Goal: Task Accomplishment & Management: Use online tool/utility

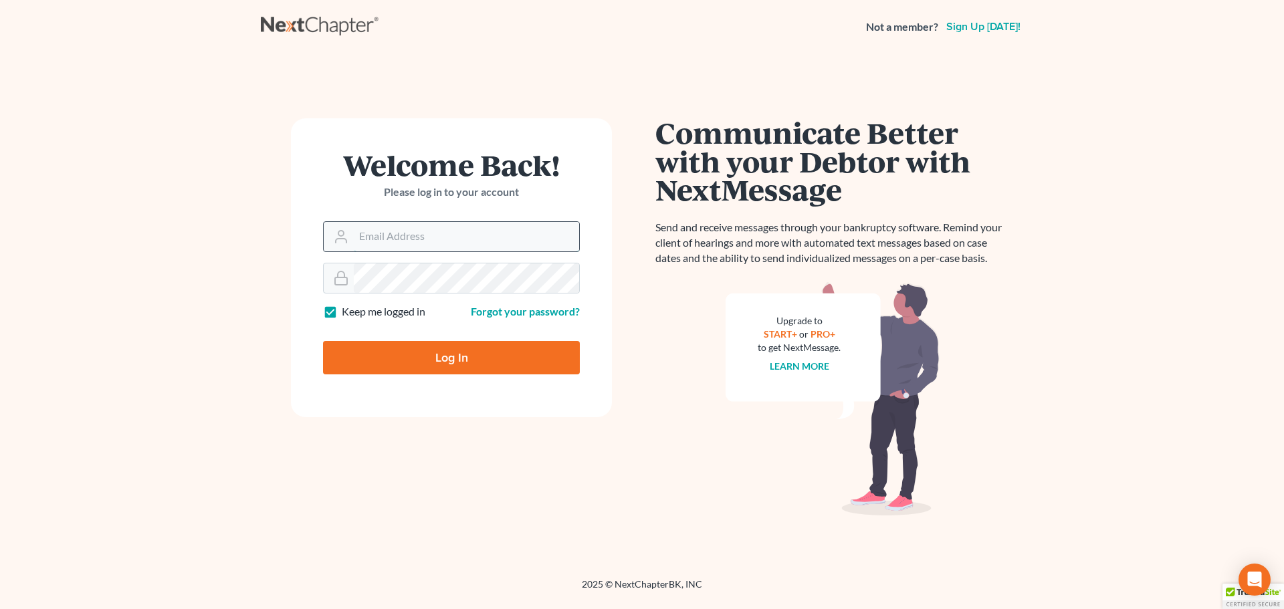
click at [410, 231] on input "Email Address" at bounding box center [466, 236] width 225 height 29
type input "[EMAIL_ADDRESS][DOMAIN_NAME]"
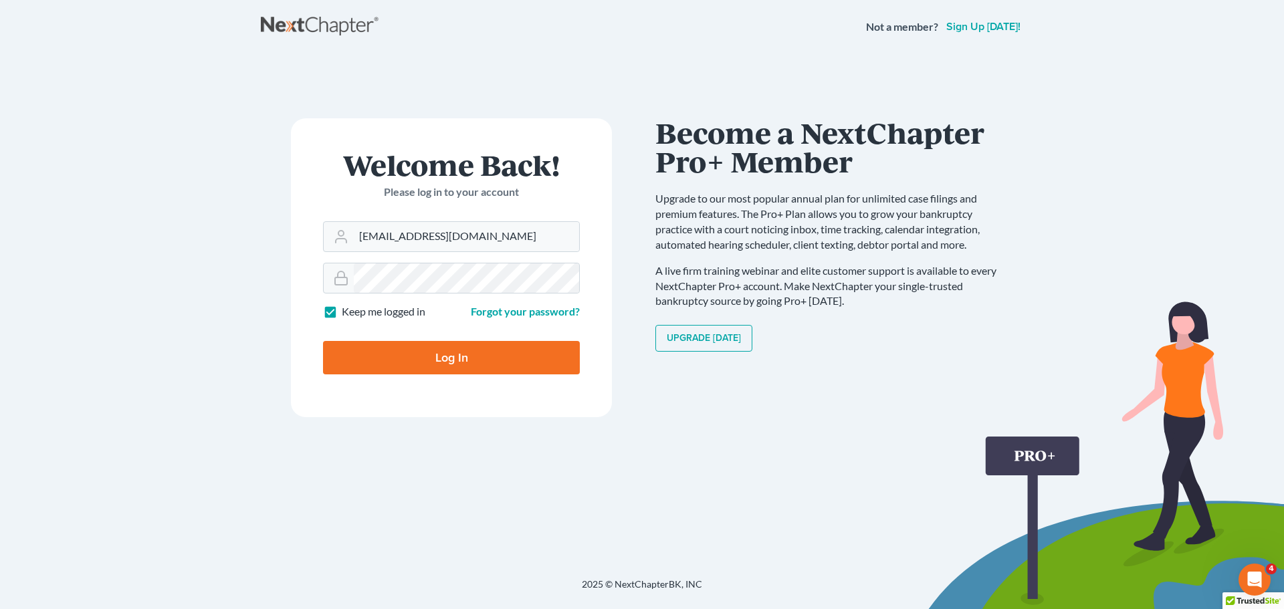
click at [342, 308] on label "Keep me logged in" at bounding box center [384, 311] width 84 height 15
click at [347, 308] on input "Keep me logged in" at bounding box center [351, 308] width 9 height 9
checkbox input "false"
click at [374, 369] on input "Log In" at bounding box center [451, 357] width 257 height 33
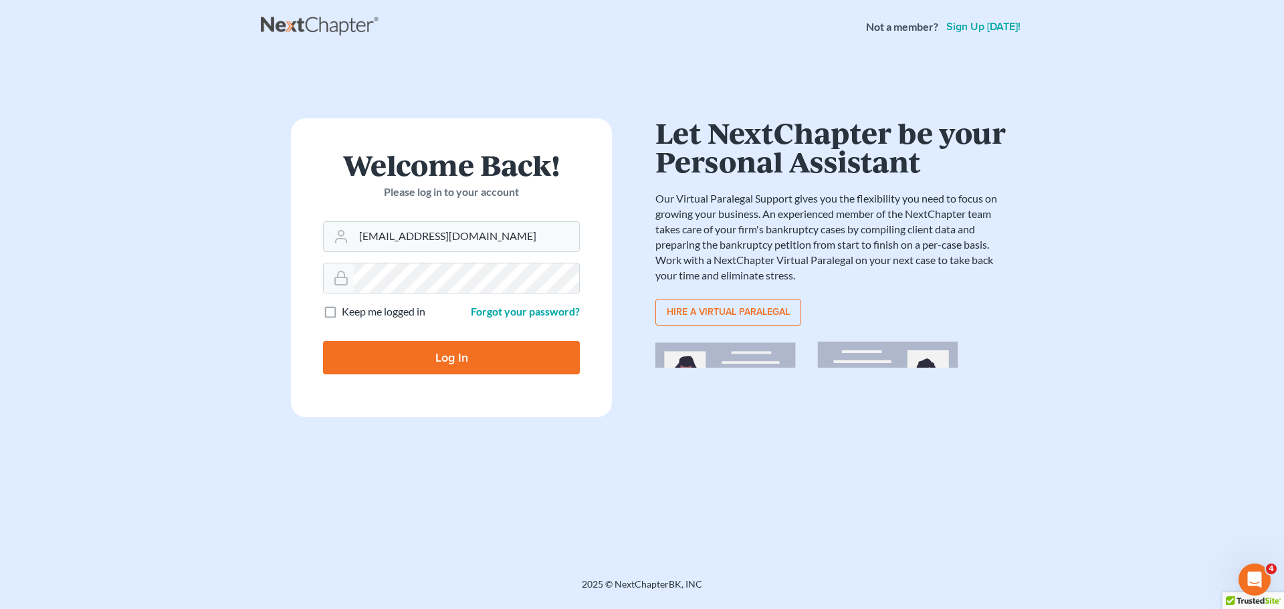
type input "Thinking..."
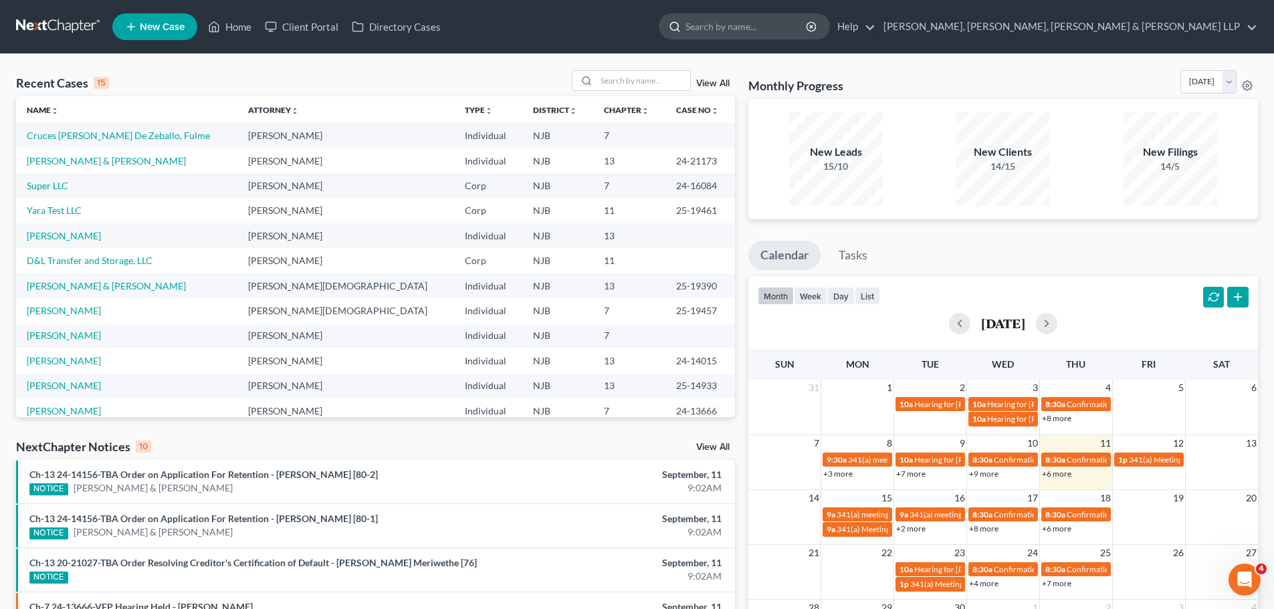
click at [808, 30] on input "search" at bounding box center [746, 26] width 122 height 25
click at [808, 33] on input "search" at bounding box center [746, 26] width 122 height 25
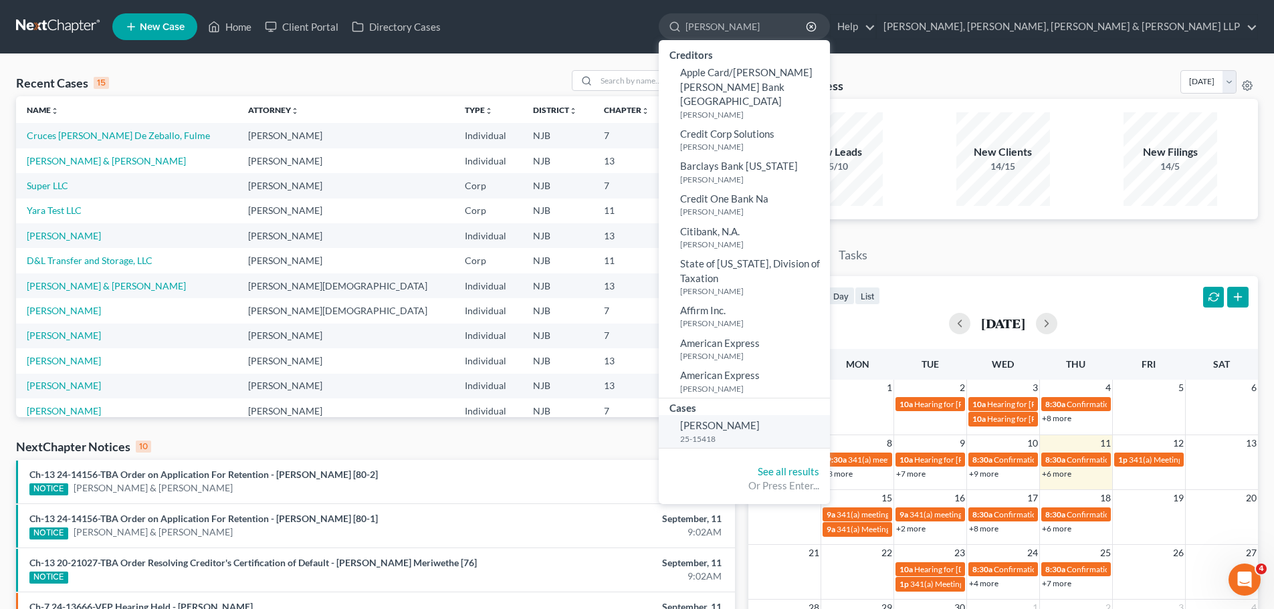
type input "apolonia"
click at [827, 433] on small "25-15418" at bounding box center [753, 438] width 146 height 11
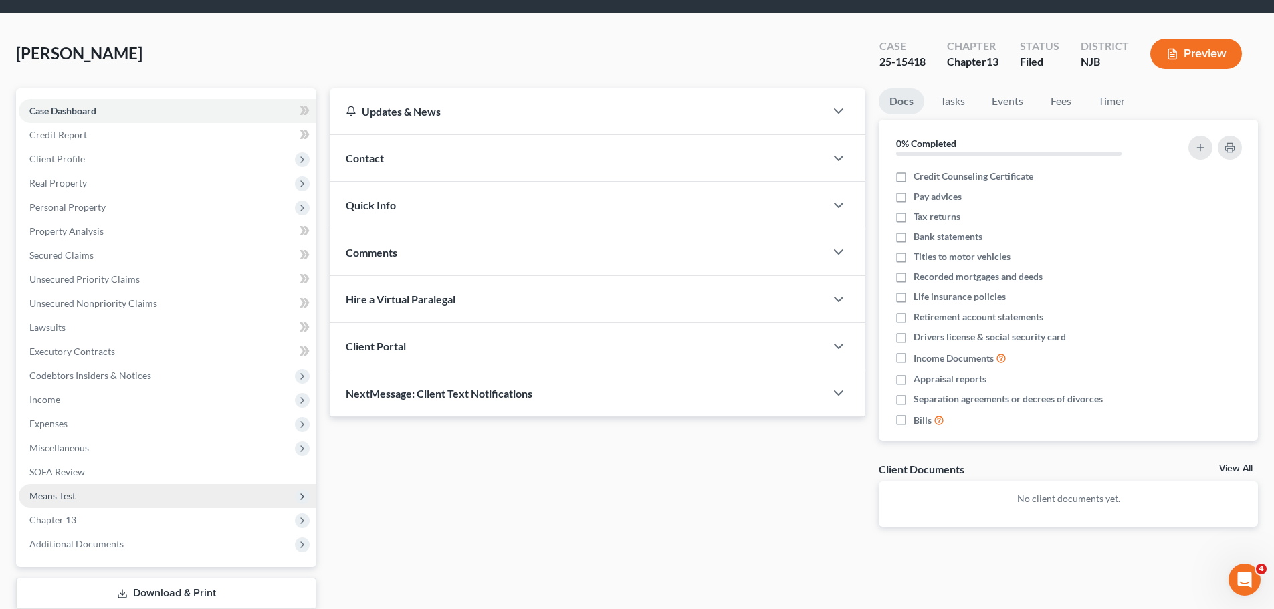
scroll to position [91, 0]
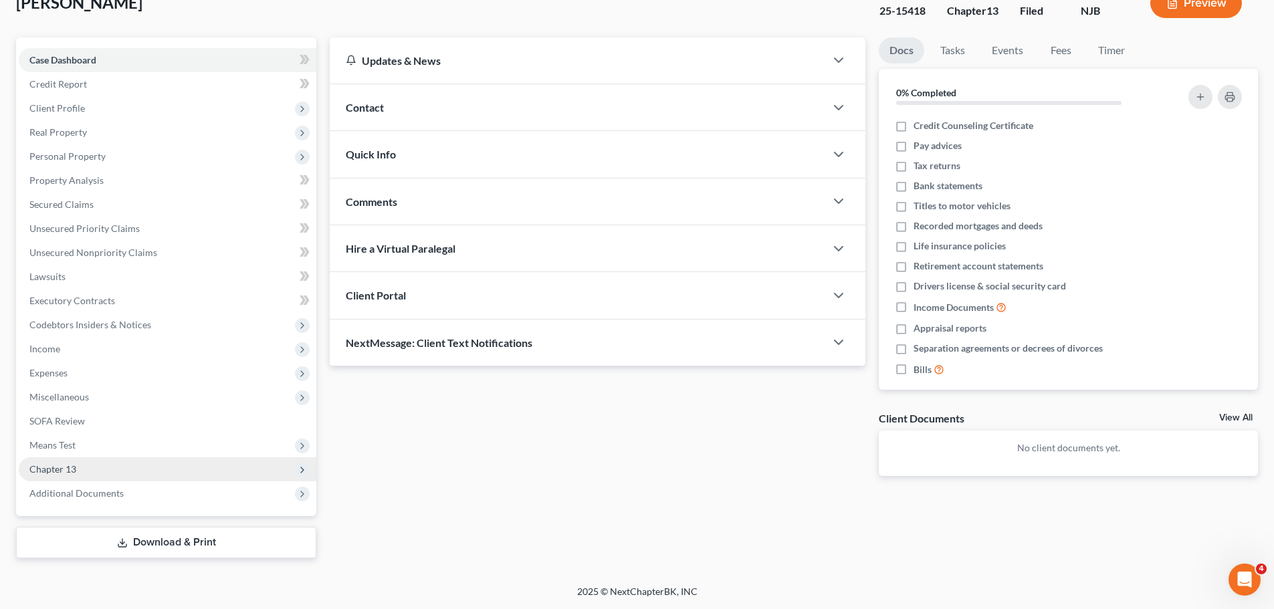
click at [80, 475] on span "Chapter 13" at bounding box center [168, 469] width 298 height 24
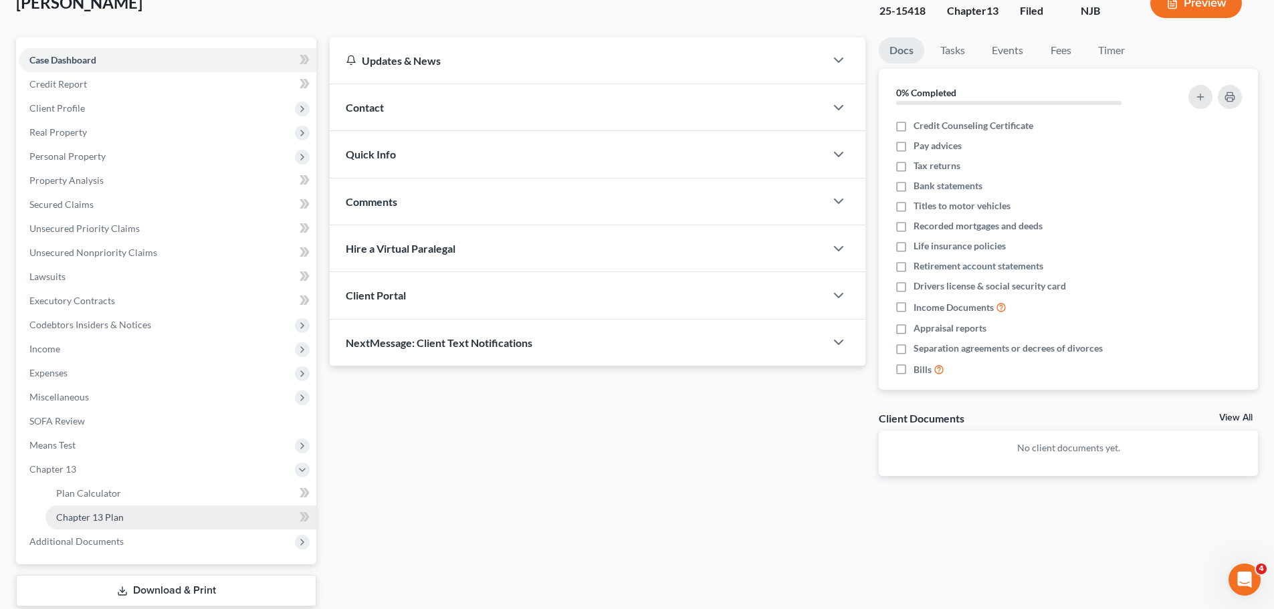
click at [100, 519] on span "Chapter 13 Plan" at bounding box center [90, 517] width 68 height 11
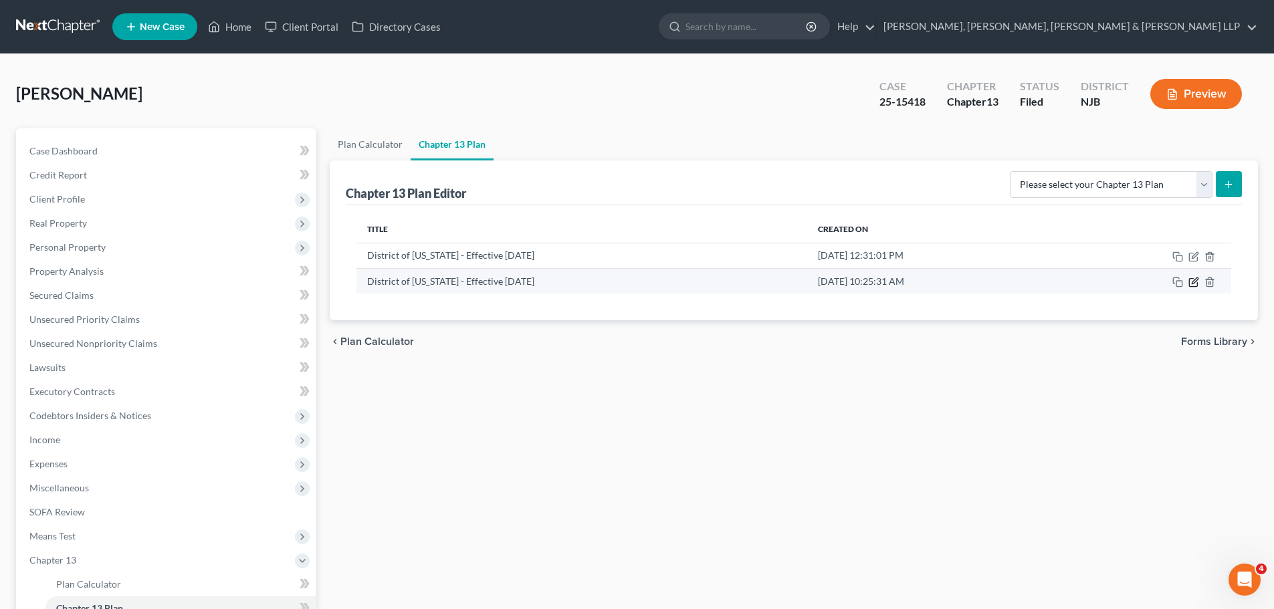
click at [1194, 285] on icon "button" at bounding box center [1193, 282] width 11 height 11
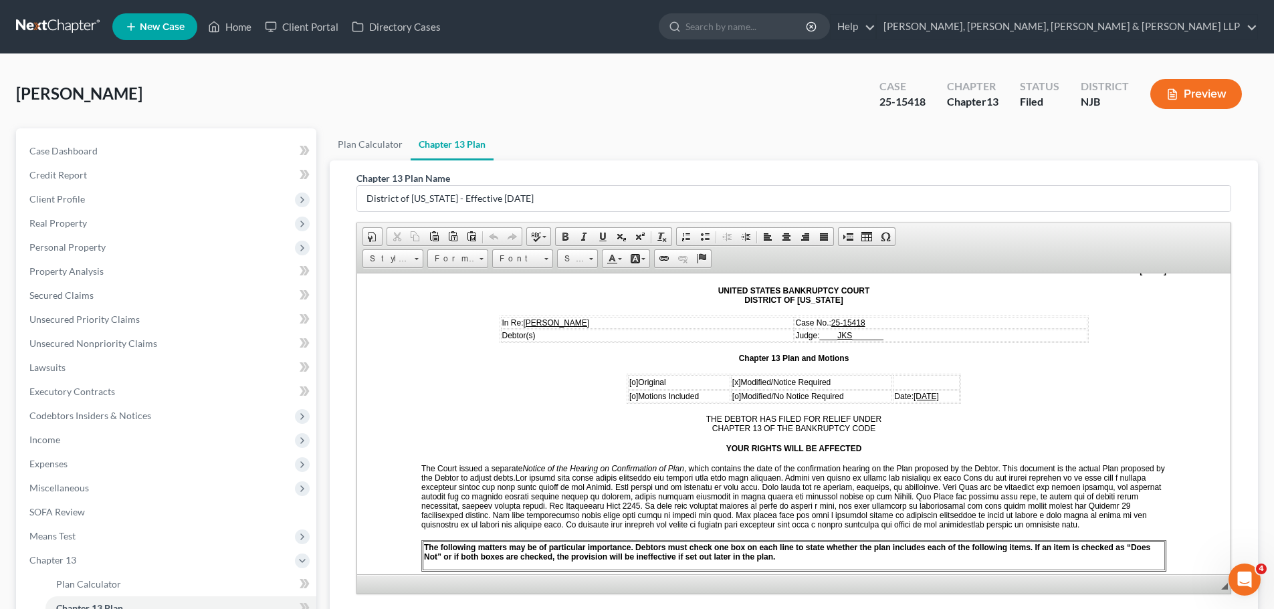
scroll to position [134, 0]
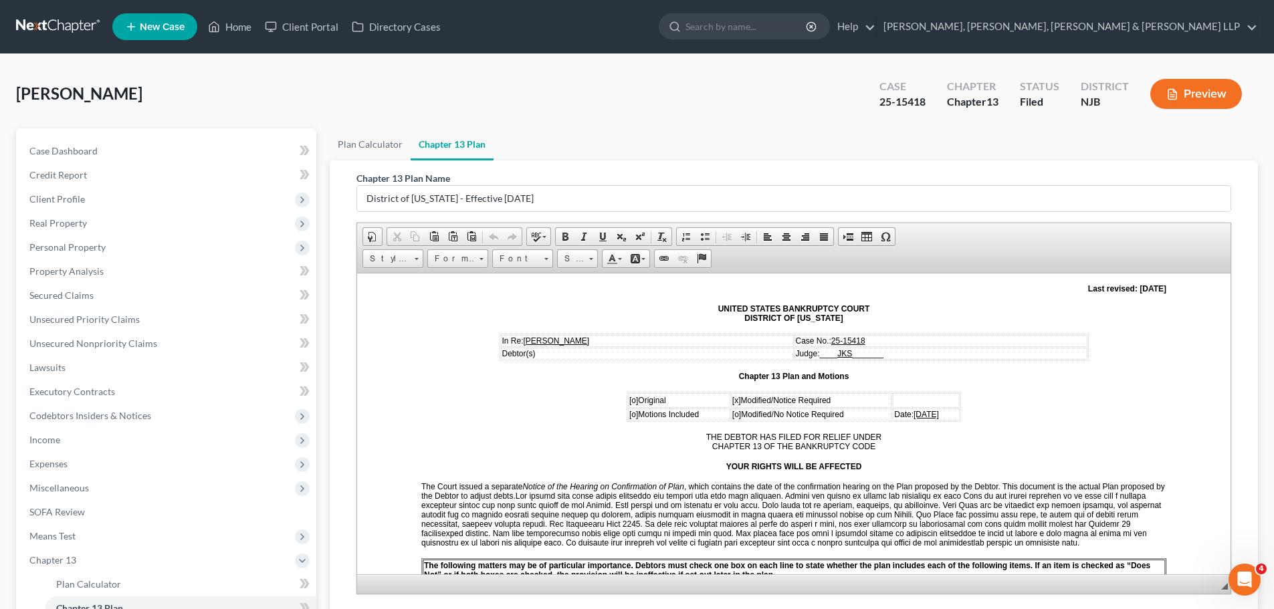
click at [918, 404] on td at bounding box center [926, 400] width 67 height 15
click at [917, 410] on span "09/10/2025" at bounding box center [925, 413] width 25 height 9
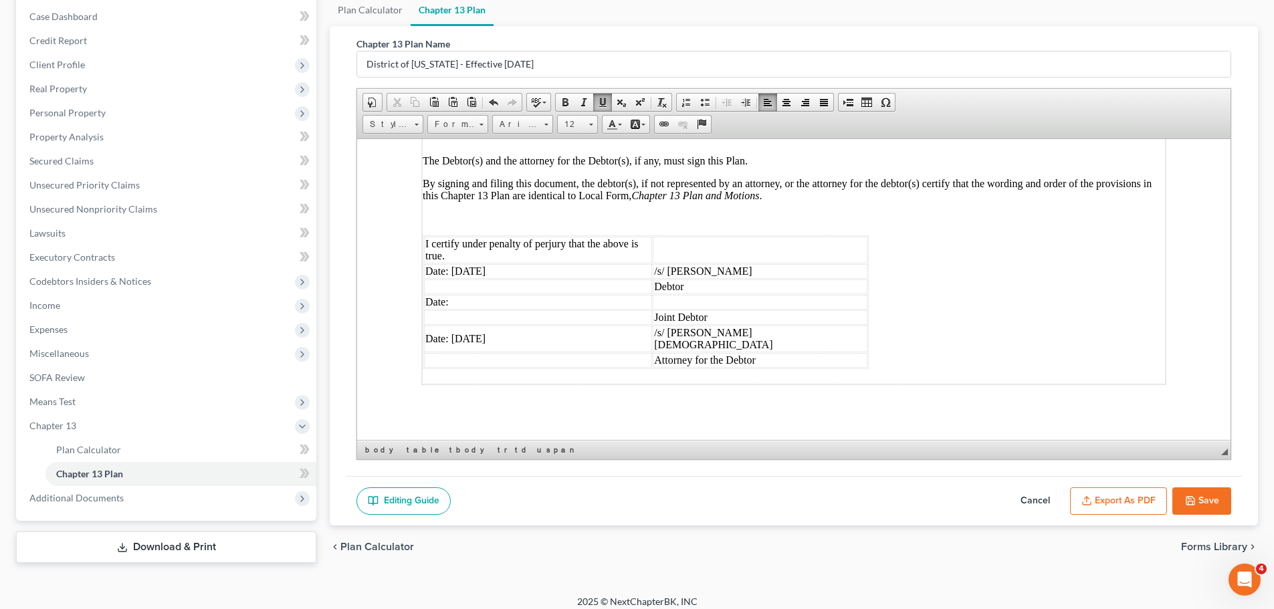
scroll to position [143, 0]
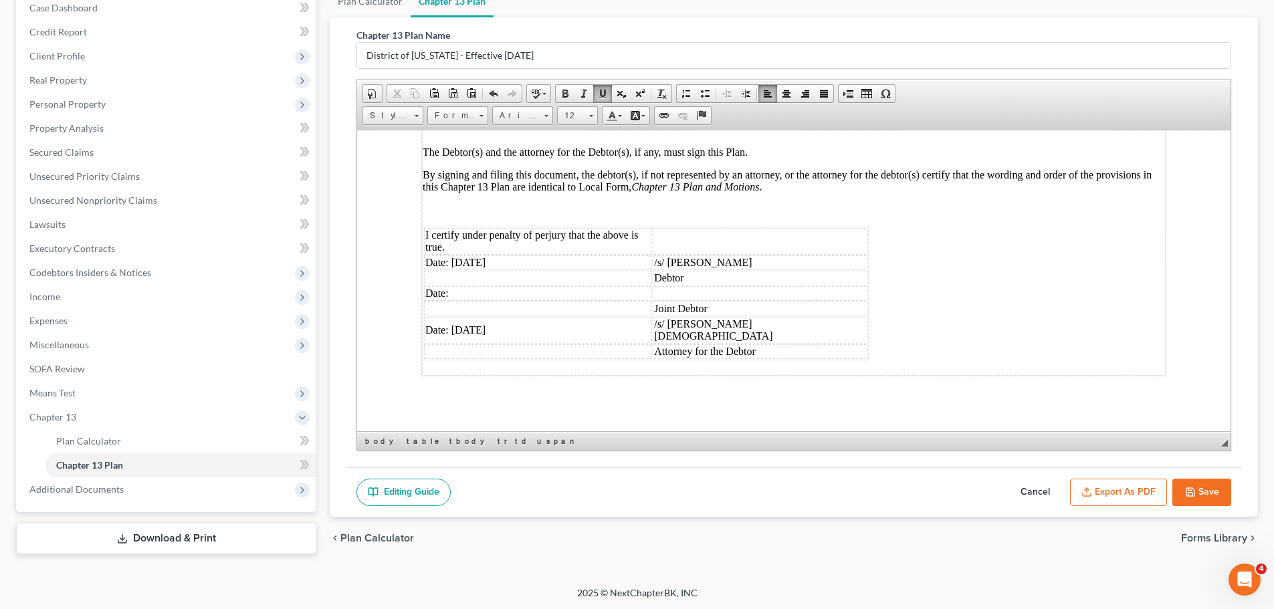
click at [1137, 496] on button "Export as PDF" at bounding box center [1118, 493] width 97 height 28
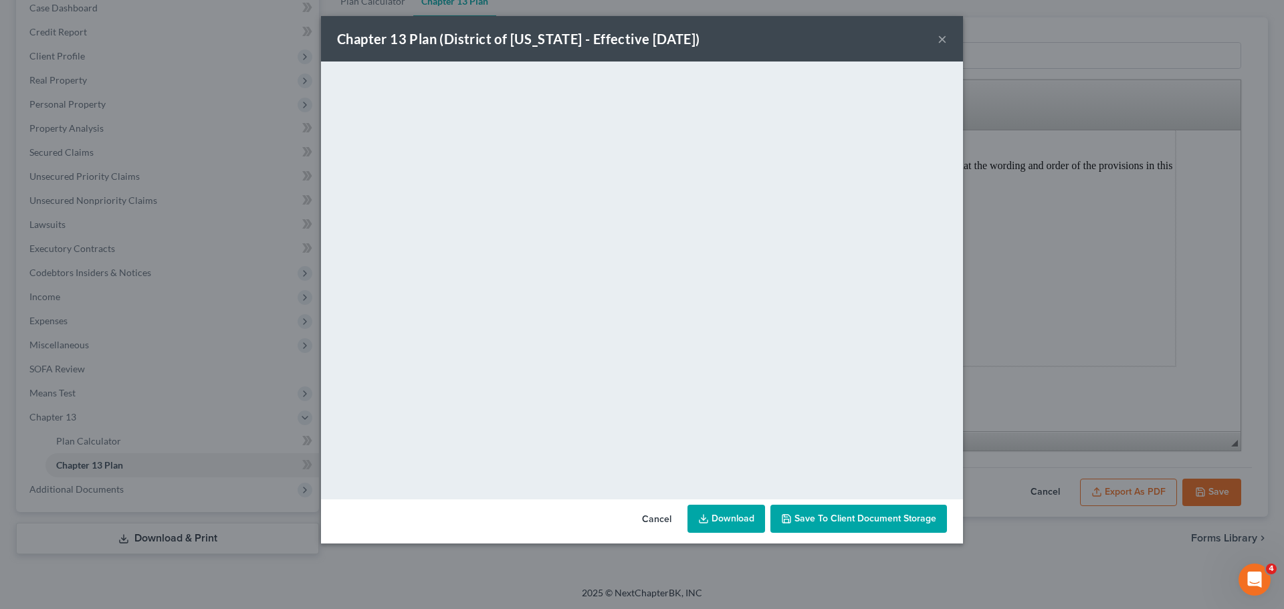
click at [943, 39] on button "×" at bounding box center [942, 39] width 9 height 16
